Goal: Transaction & Acquisition: Purchase product/service

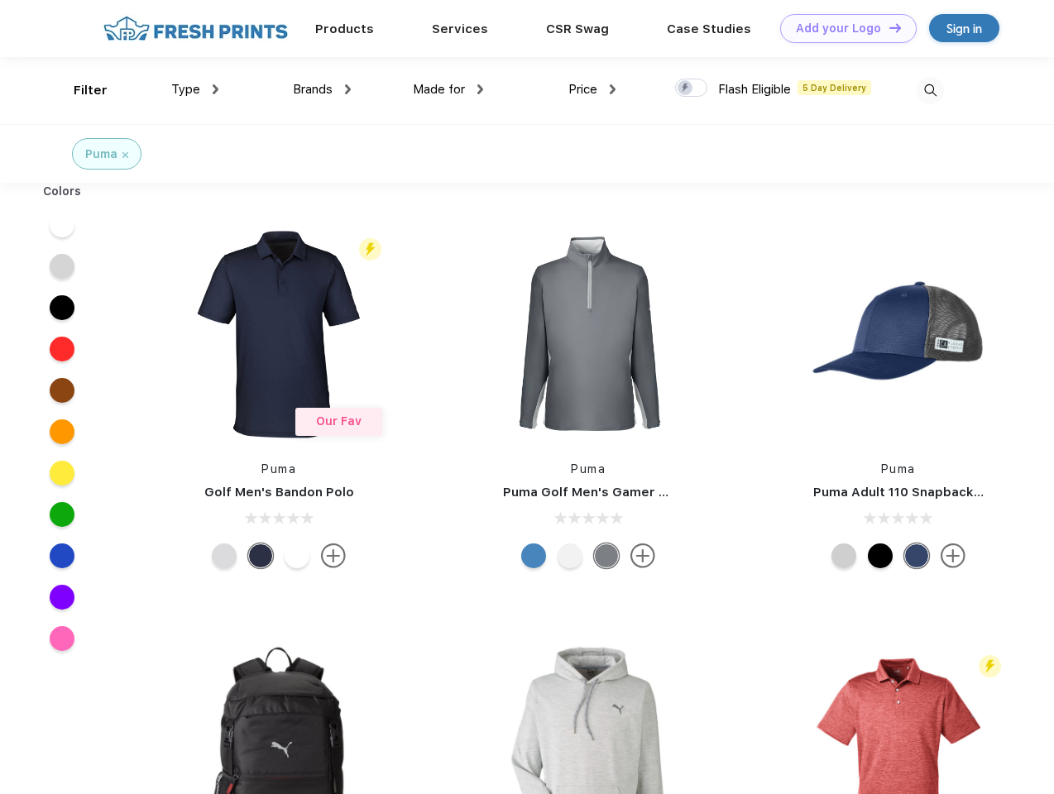
scroll to position [1, 0]
click at [842, 28] on link "Add your Logo Design Tool" at bounding box center [848, 28] width 136 height 29
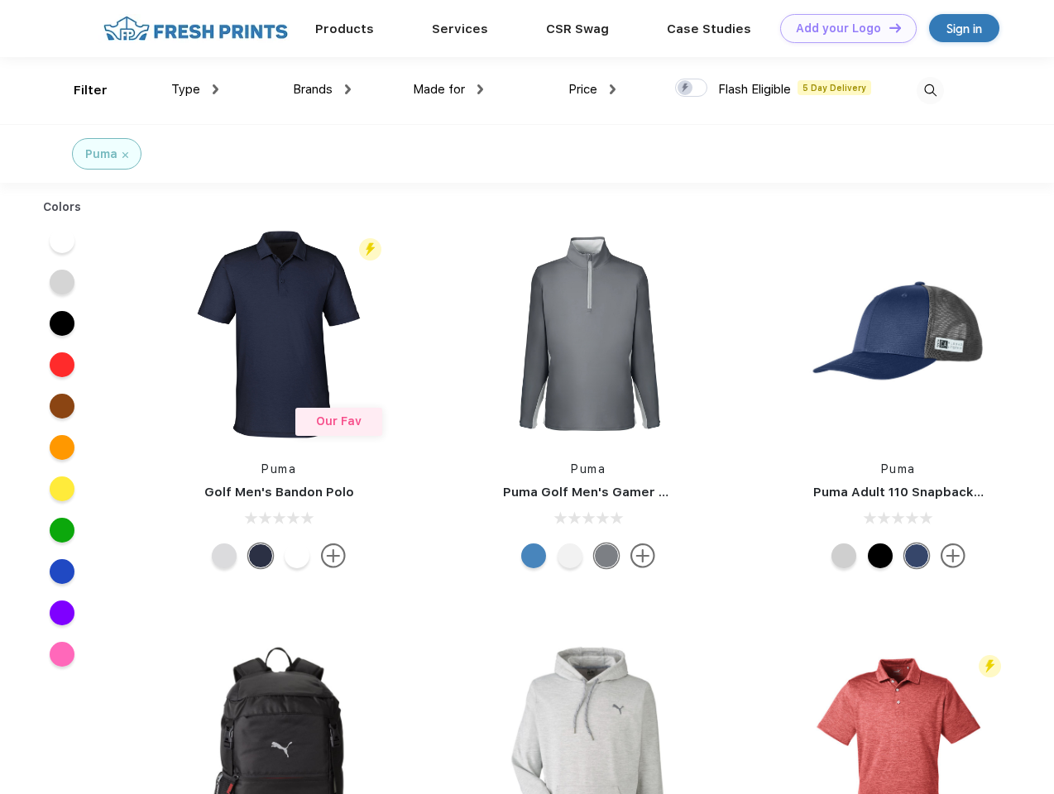
click at [0, 0] on div "Design Tool" at bounding box center [0, 0] width 0 height 0
click at [888, 27] on link "Add your Logo Design Tool" at bounding box center [848, 28] width 136 height 29
click at [79, 90] on div "Filter" at bounding box center [91, 90] width 34 height 19
click at [195, 89] on span "Type" at bounding box center [185, 89] width 29 height 15
click at [322, 89] on span "Brands" at bounding box center [313, 89] width 40 height 15
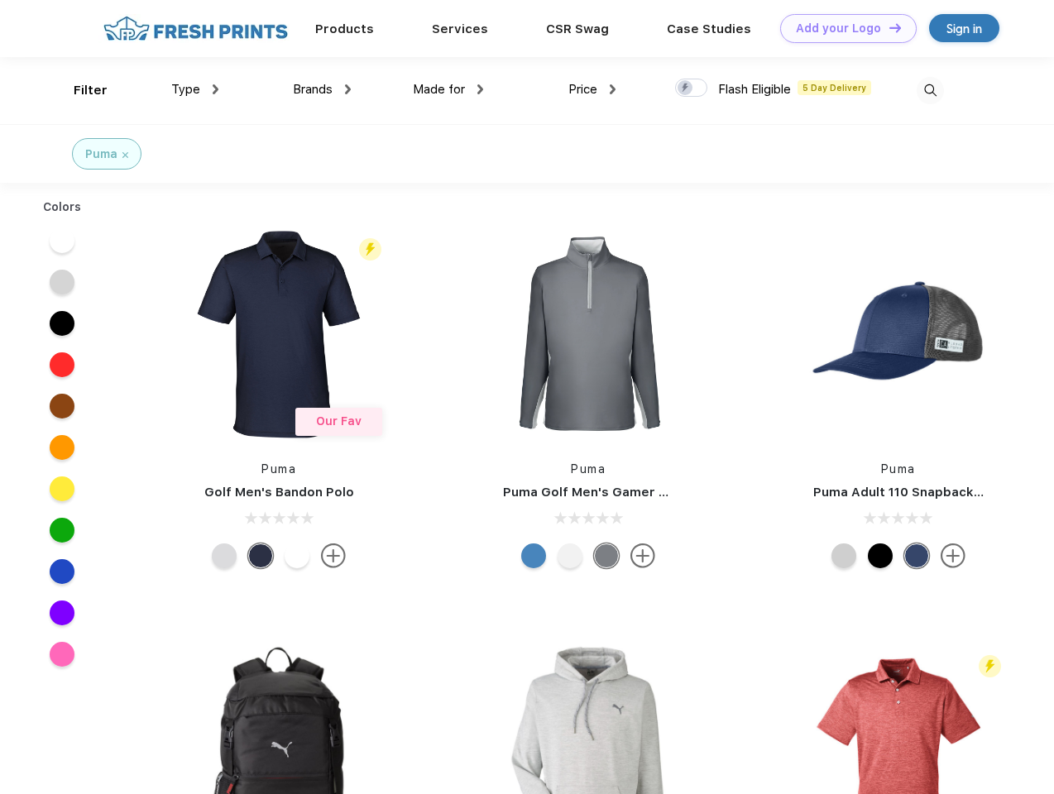
click at [448, 89] on span "Made for" at bounding box center [439, 89] width 52 height 15
click at [592, 89] on span "Price" at bounding box center [582, 89] width 29 height 15
click at [692, 89] on div at bounding box center [691, 88] width 32 height 18
click at [686, 89] on input "checkbox" at bounding box center [680, 83] width 11 height 11
click at [930, 90] on img at bounding box center [930, 90] width 27 height 27
